Goal: Task Accomplishment & Management: Manage account settings

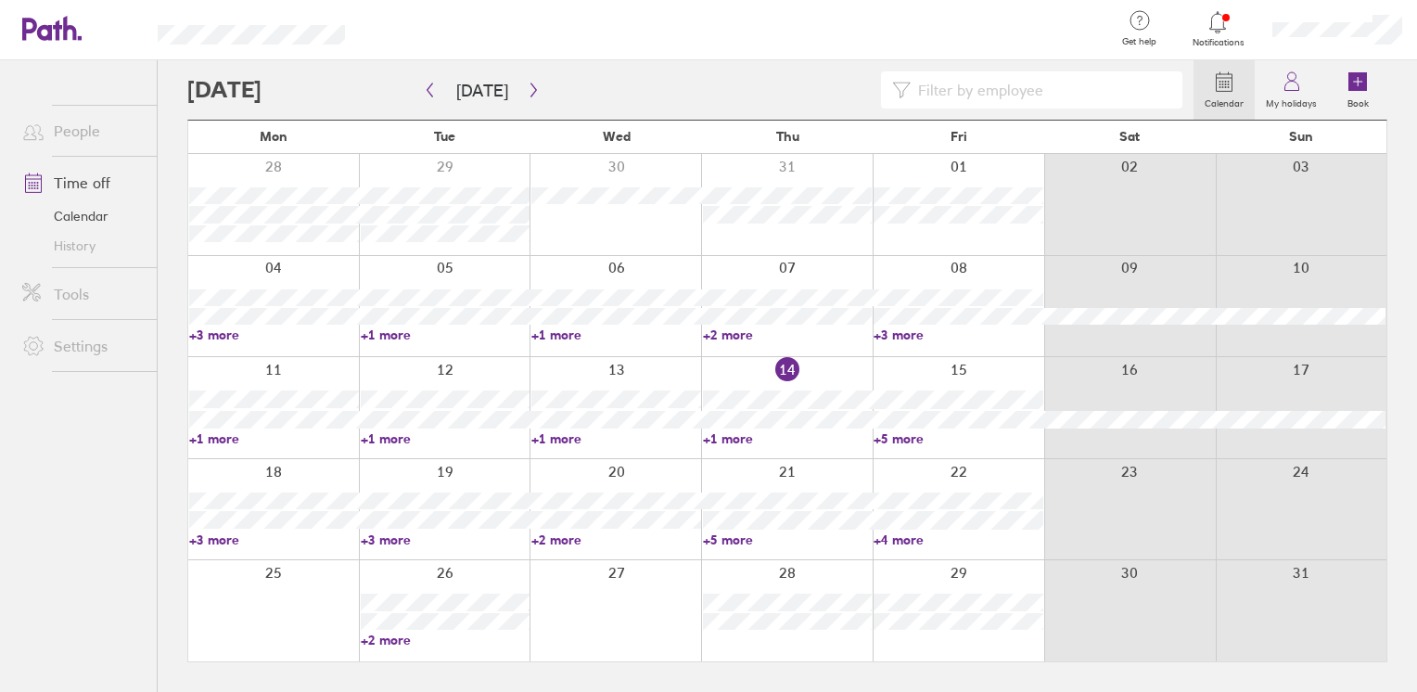
click at [731, 538] on link "+5 more" at bounding box center [788, 540] width 170 height 17
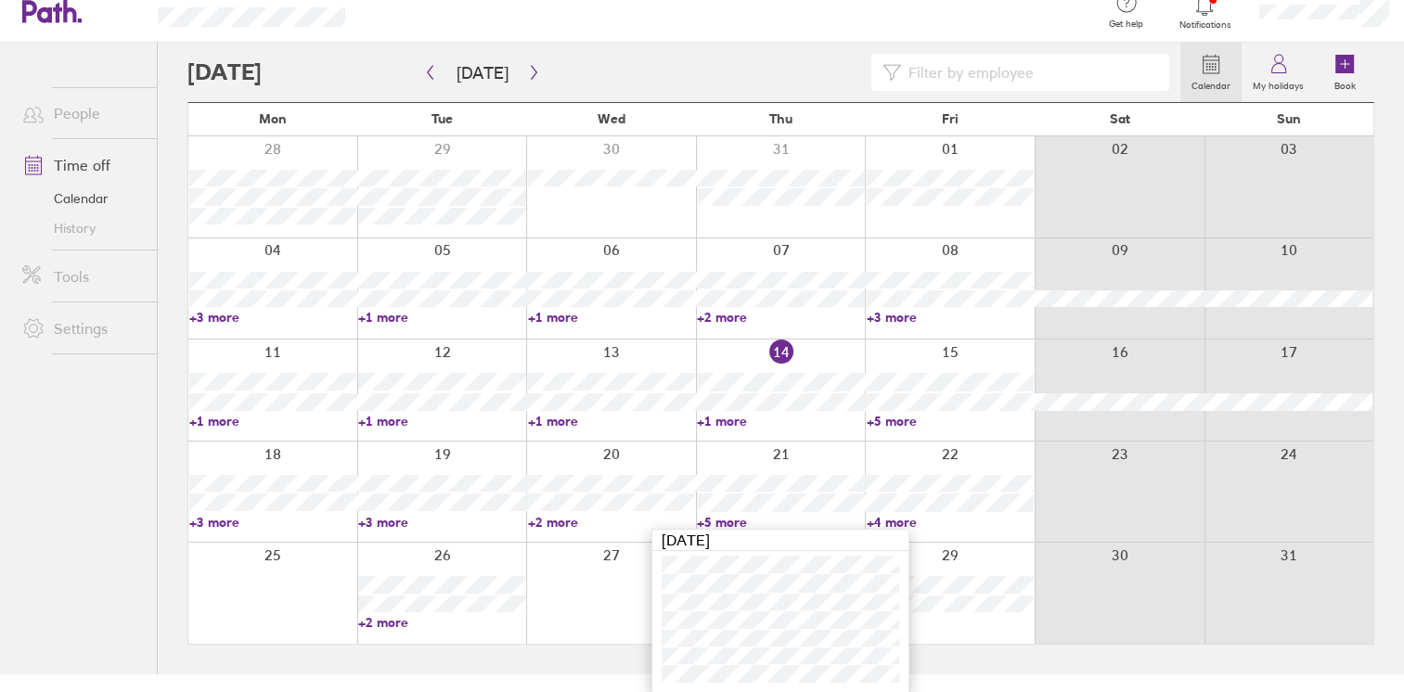
click at [227, 528] on link "+3 more" at bounding box center [272, 522] width 167 height 17
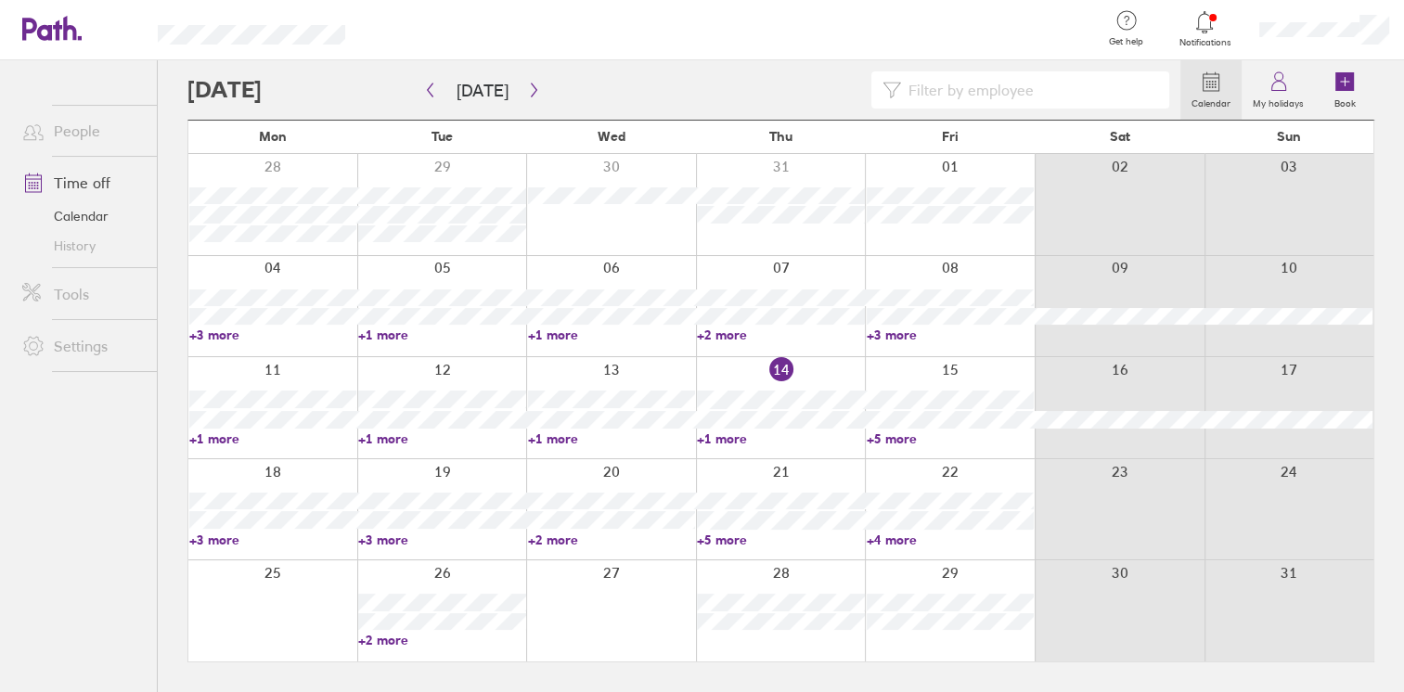
scroll to position [0, 0]
click at [224, 544] on link "+3 more" at bounding box center [274, 540] width 170 height 17
click at [395, 539] on link "+3 more" at bounding box center [446, 540] width 170 height 17
click at [400, 535] on link "+3 more" at bounding box center [446, 540] width 170 height 17
click at [743, 539] on link "+5 more" at bounding box center [788, 540] width 170 height 17
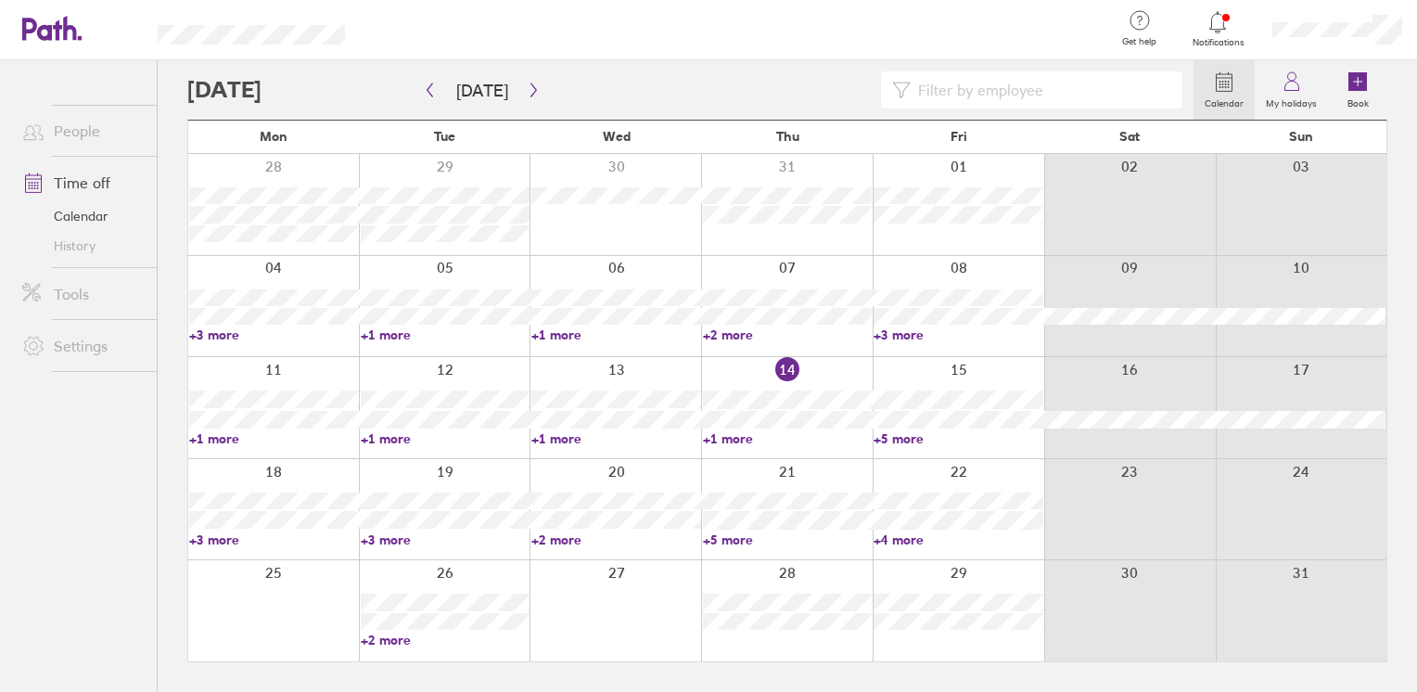
click at [743, 539] on link "+5 more" at bounding box center [788, 540] width 170 height 17
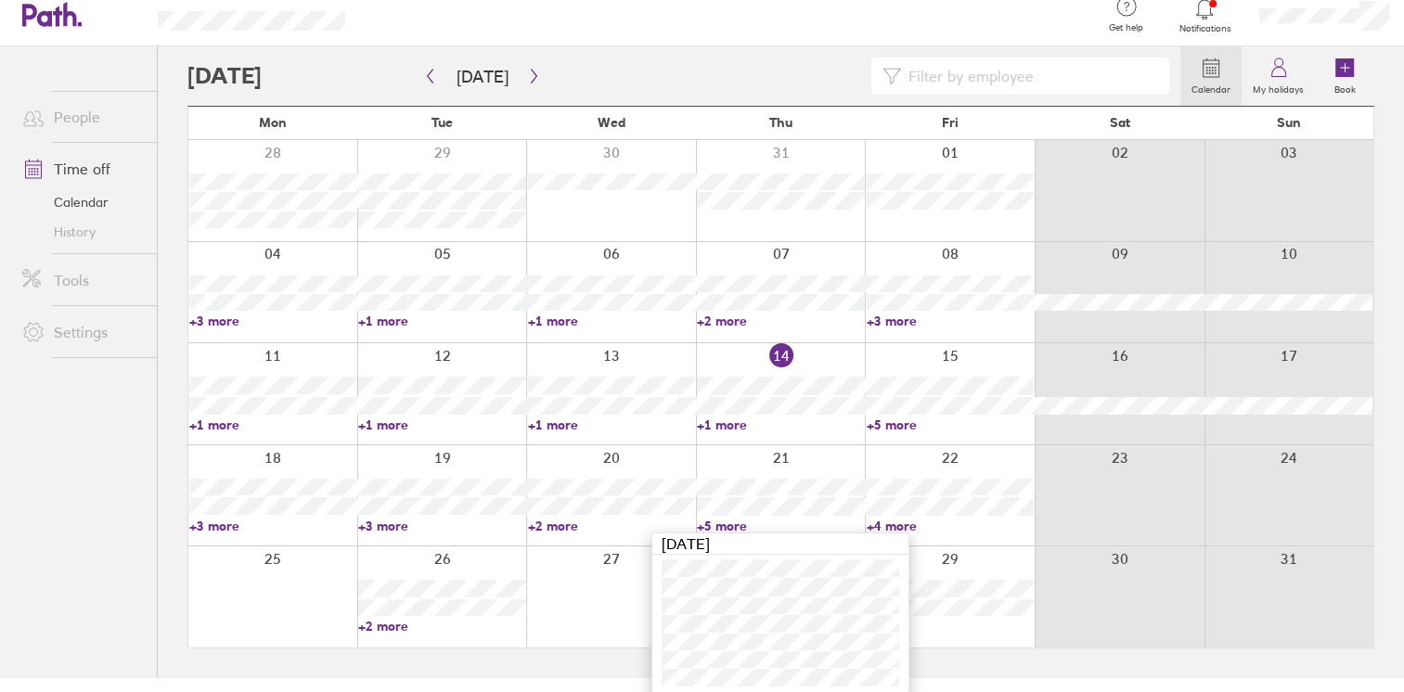
scroll to position [18, 0]
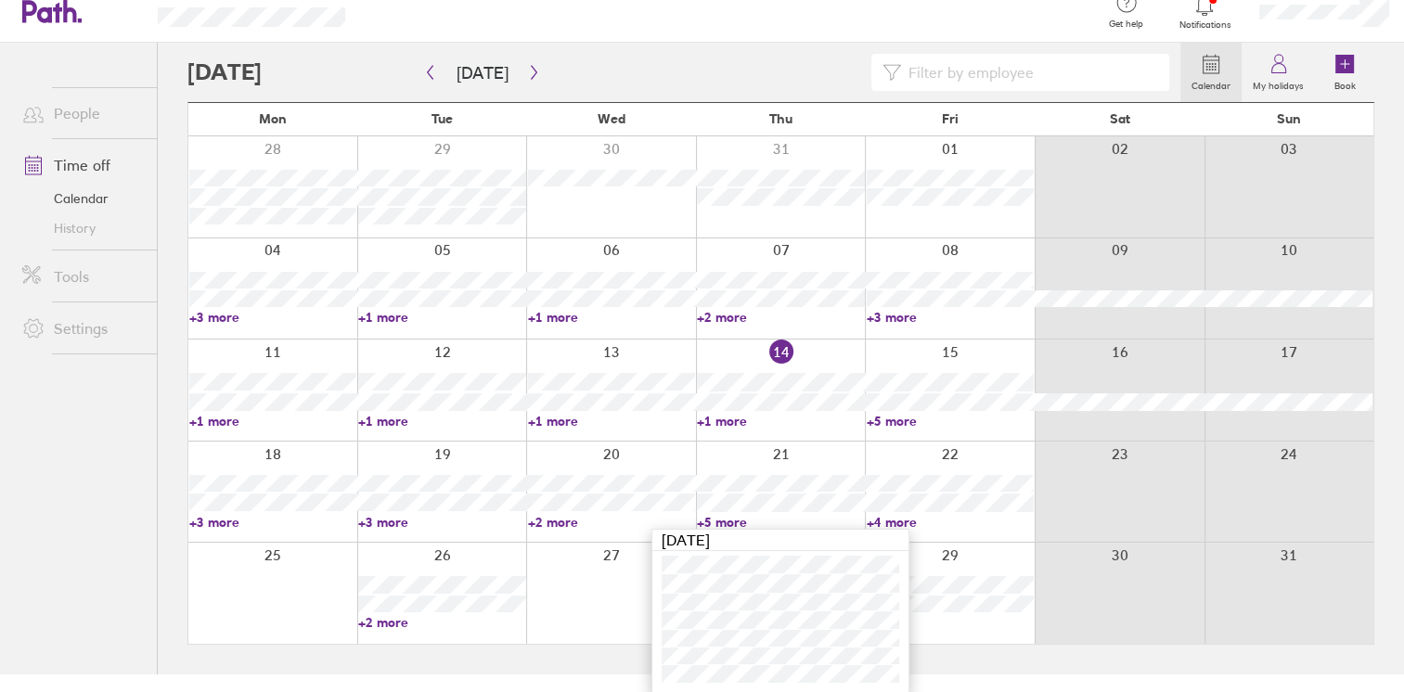
click at [566, 521] on link "+2 more" at bounding box center [611, 522] width 167 height 17
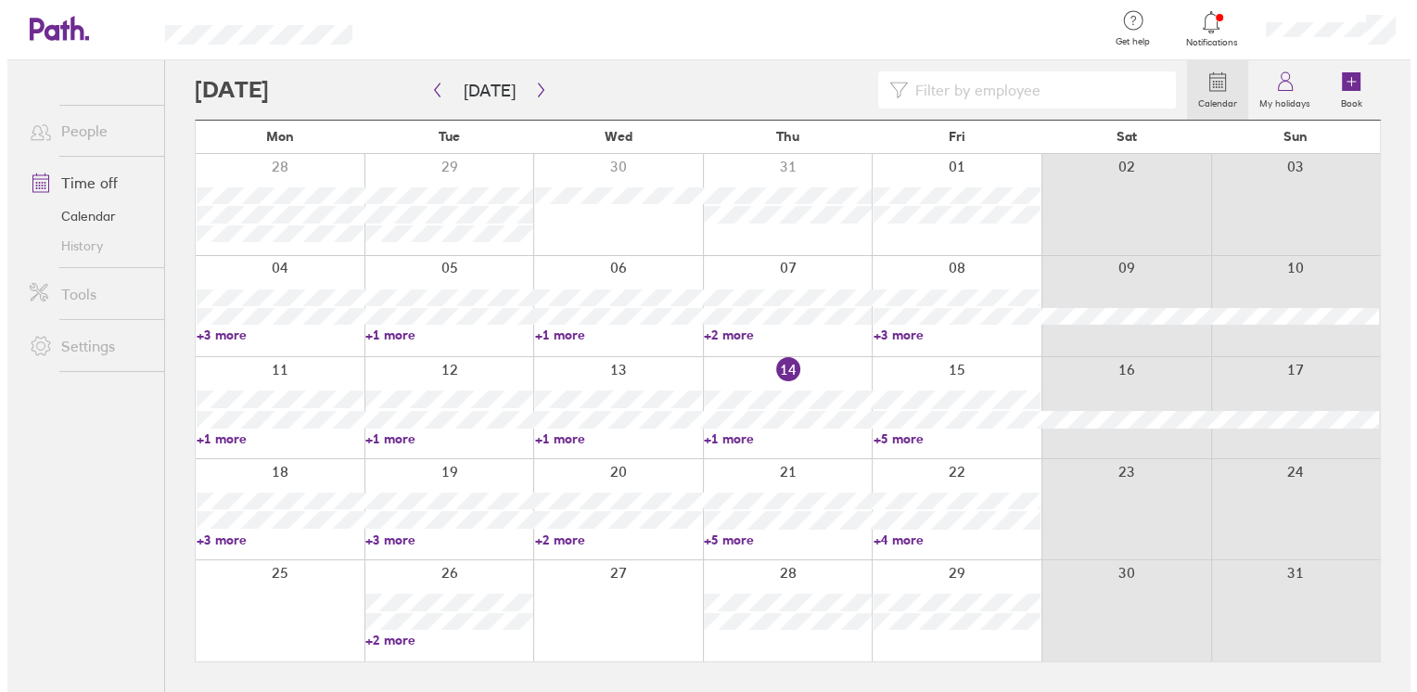
scroll to position [0, 0]
click at [569, 535] on link "+2 more" at bounding box center [617, 540] width 170 height 17
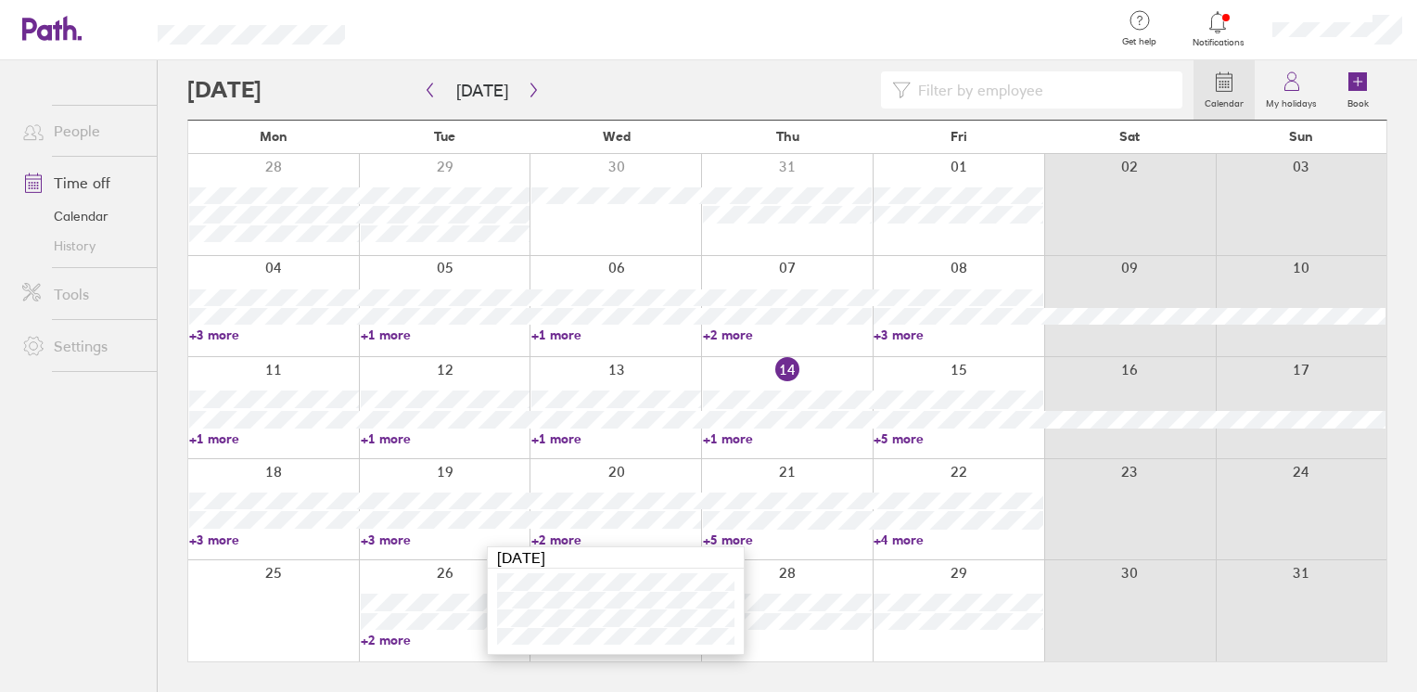
click at [909, 542] on link "+4 more" at bounding box center [959, 540] width 170 height 17
click at [904, 538] on link "+4 more" at bounding box center [959, 540] width 170 height 17
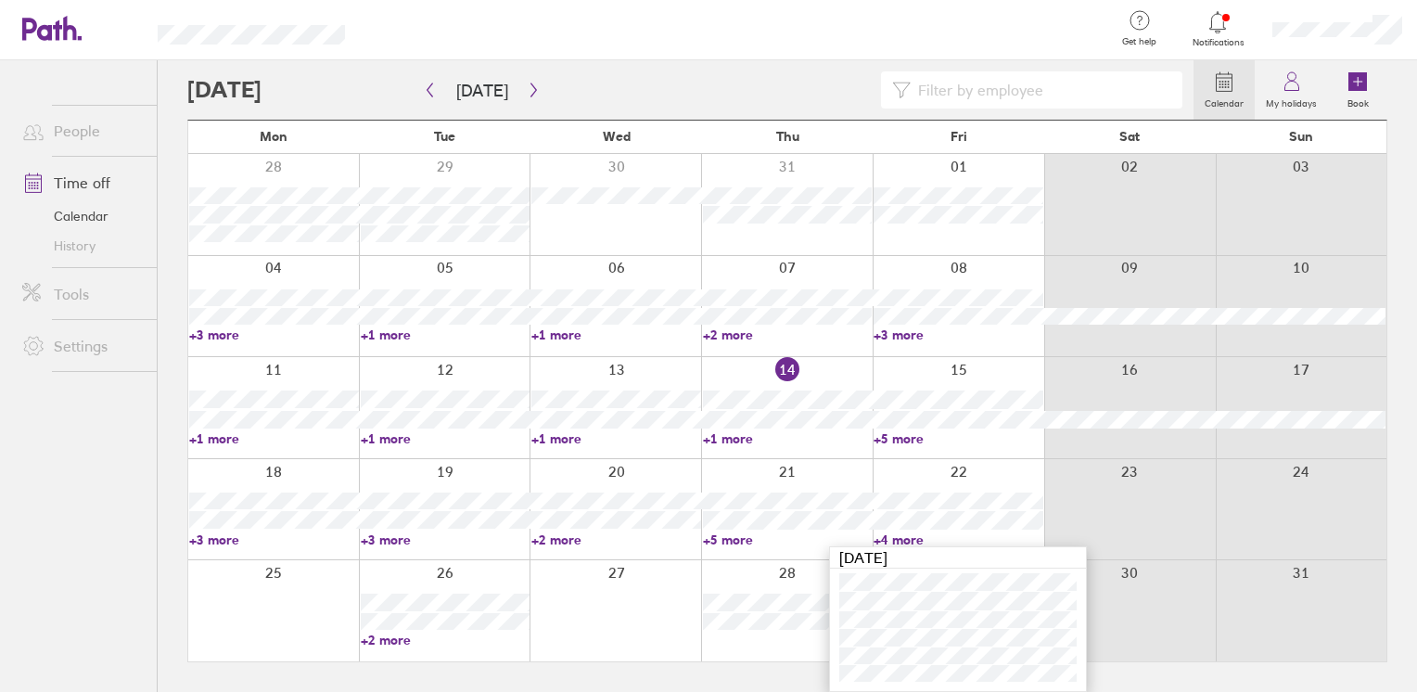
click at [394, 540] on link "+3 more" at bounding box center [446, 540] width 170 height 17
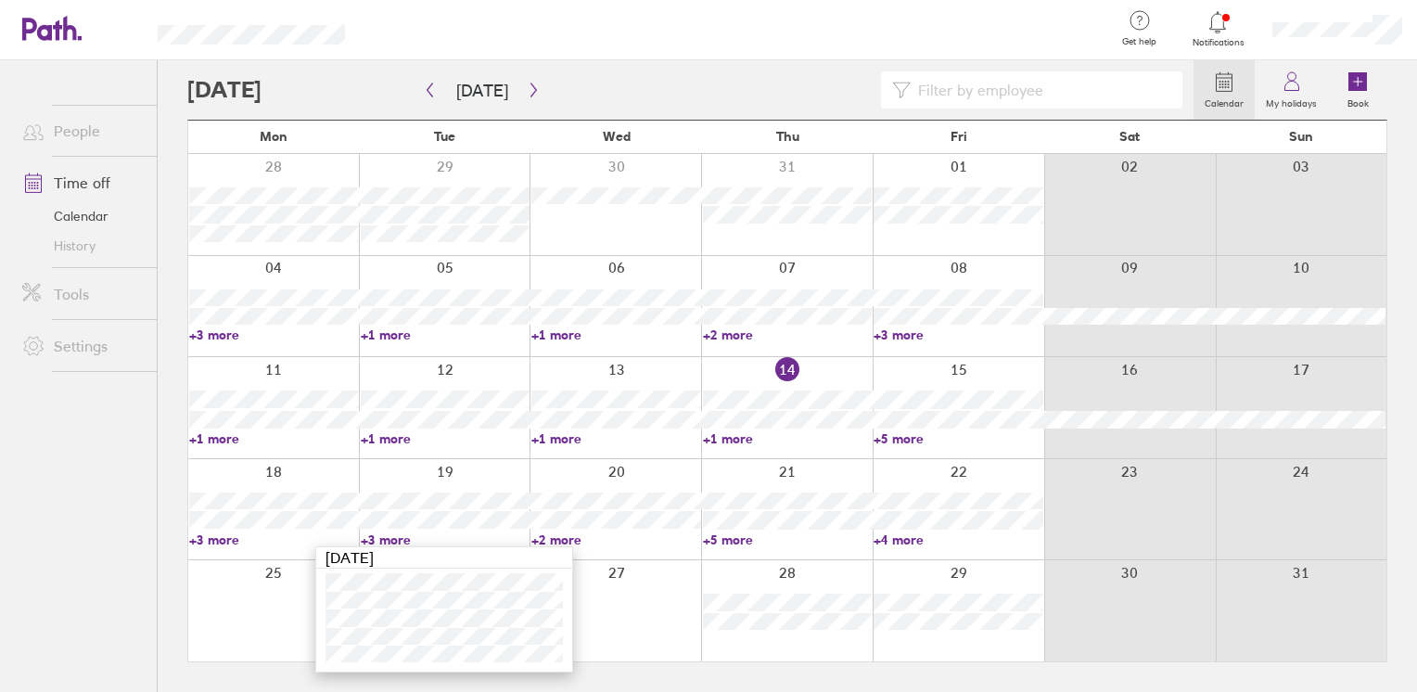
click at [63, 586] on ul "People Time off Calendar History Tools Settings" at bounding box center [78, 345] width 157 height 571
click at [532, 91] on icon "button" at bounding box center [534, 90] width 14 height 15
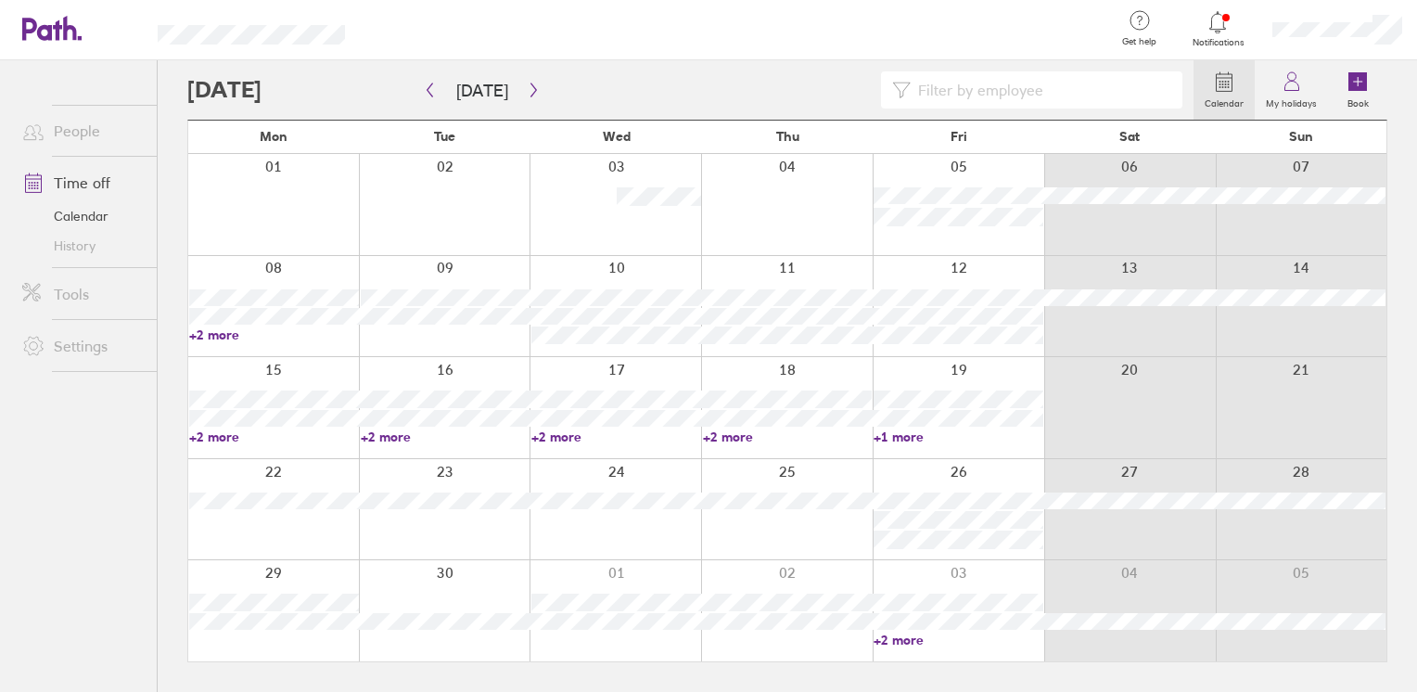
click at [942, 87] on input at bounding box center [1042, 89] width 262 height 35
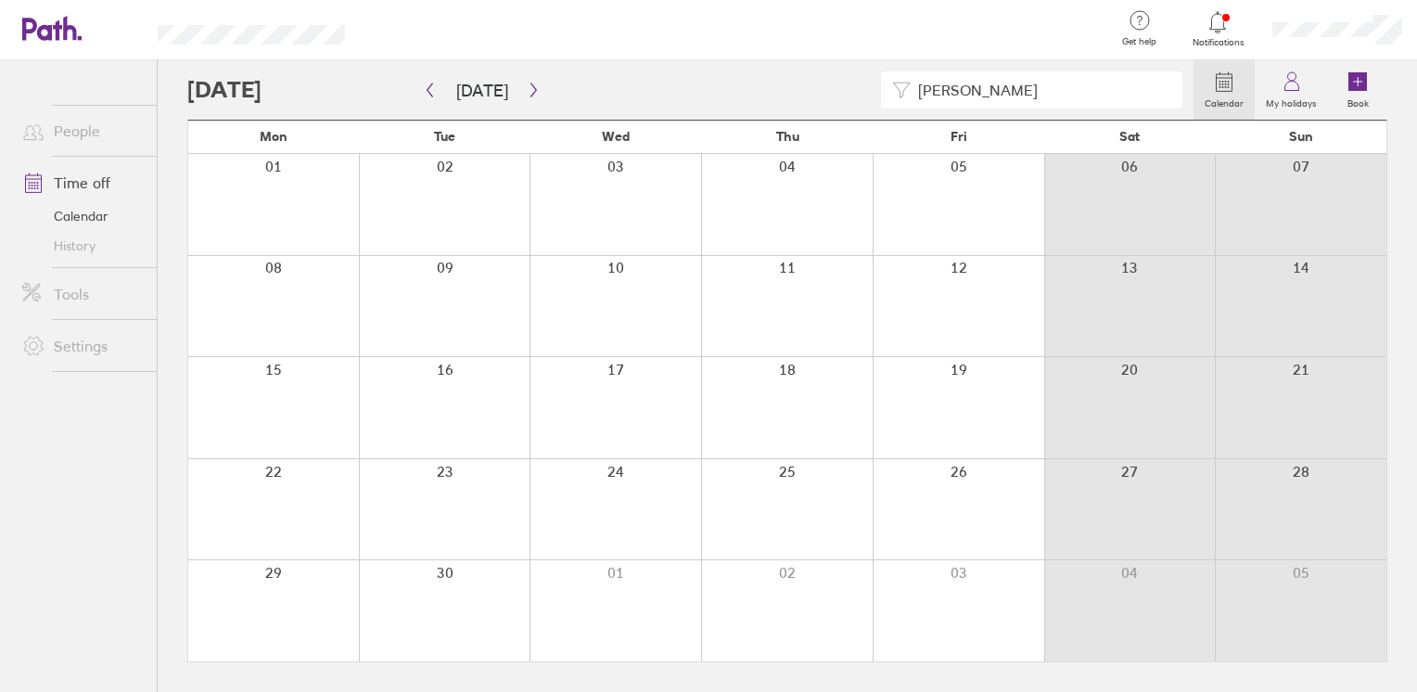
click at [940, 87] on input "chris s" at bounding box center [1042, 89] width 262 height 35
click at [940, 96] on input "chris s" at bounding box center [1042, 89] width 262 height 35
click at [997, 96] on input "Chris s" at bounding box center [1042, 89] width 262 height 35
type input "Chris"
click at [431, 93] on icon "button" at bounding box center [430, 90] width 14 height 15
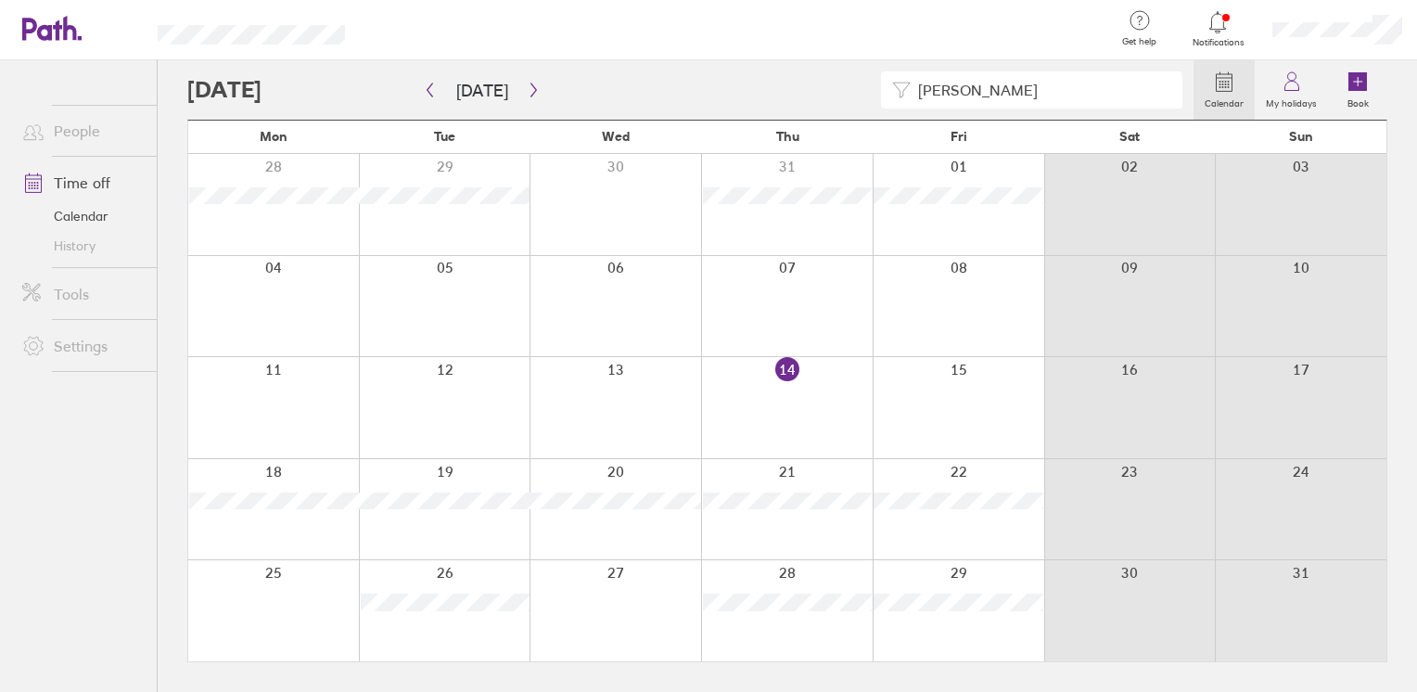
click at [1035, 96] on input "Chris" at bounding box center [1042, 89] width 262 height 35
